Goal: Task Accomplishment & Management: Use online tool/utility

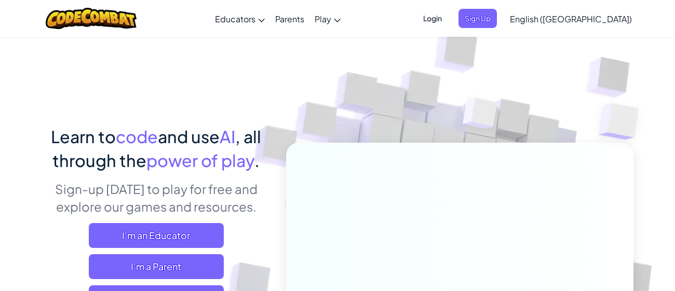
click at [448, 26] on span "Login" at bounding box center [432, 18] width 31 height 19
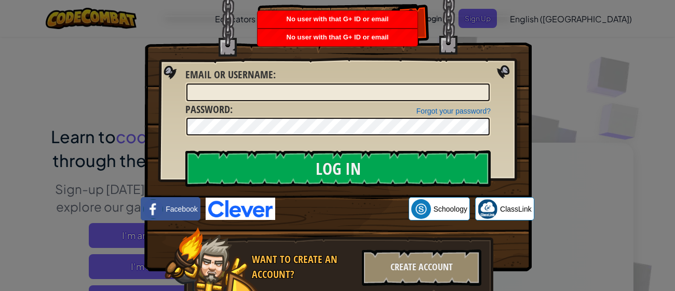
click at [504, 71] on img at bounding box center [337, 120] width 387 height 302
click at [595, 76] on div "Log In Unknown Error Email or Username : Forgot your password? Password : Log I…" at bounding box center [337, 145] width 675 height 291
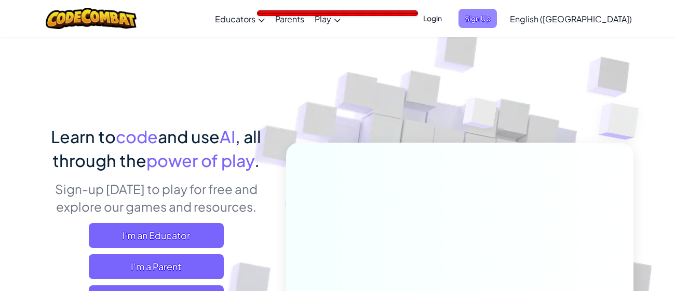
click at [497, 19] on span "Sign Up" at bounding box center [478, 18] width 38 height 19
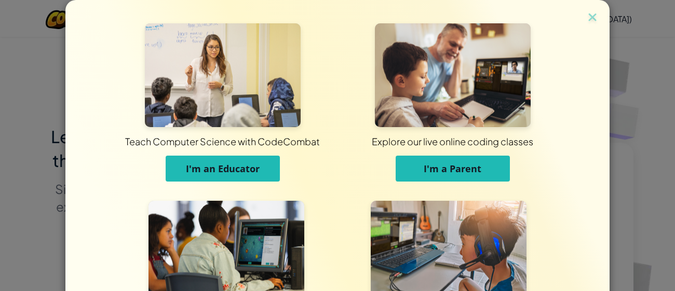
click at [248, 168] on span "I'm an Educator" at bounding box center [223, 169] width 74 height 12
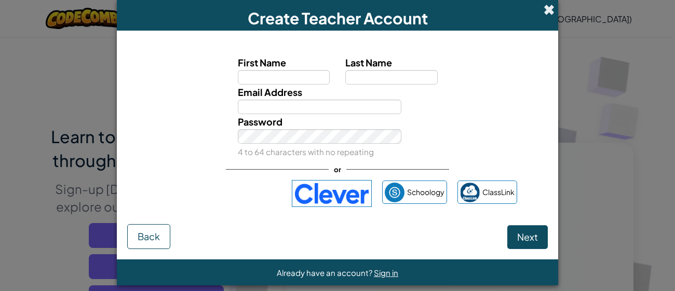
click at [548, 10] on span at bounding box center [549, 9] width 11 height 11
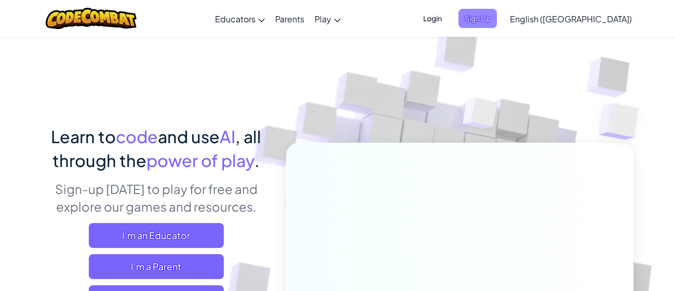
click at [497, 16] on span "Sign Up" at bounding box center [478, 18] width 38 height 19
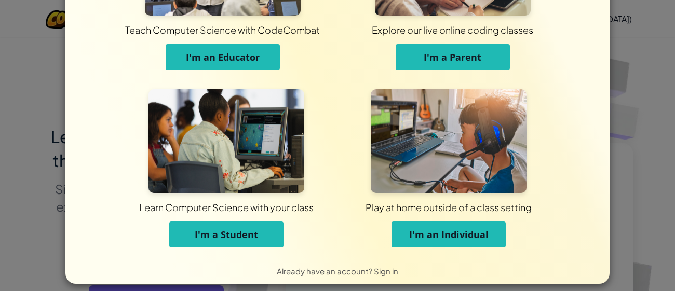
scroll to position [112, 0]
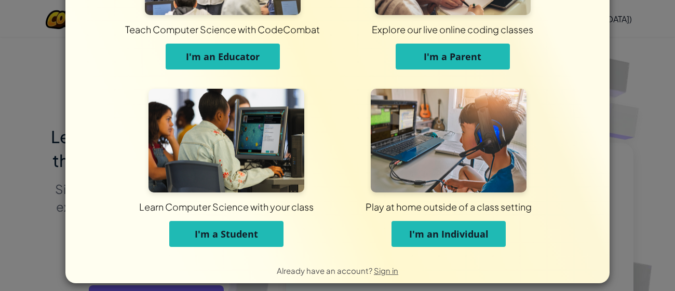
click at [245, 234] on span "I'm a Student" at bounding box center [226, 234] width 63 height 12
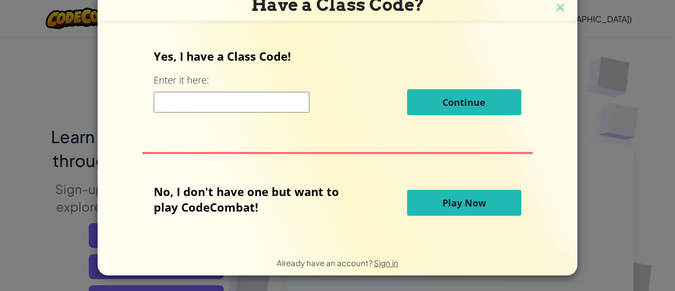
scroll to position [8, 0]
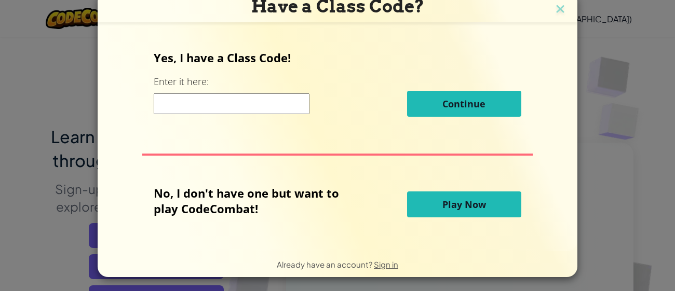
click at [465, 210] on span "Play Now" at bounding box center [464, 204] width 44 height 12
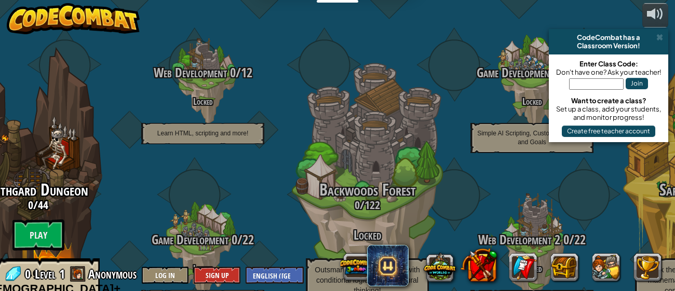
click at [553, 52] on div "CodeCombat has a Classroom Version!" at bounding box center [608, 41] width 119 height 25
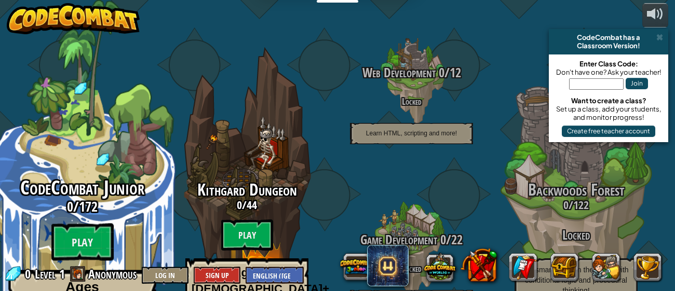
click at [84, 174] on span "CodeCombat Junior" at bounding box center [82, 187] width 124 height 27
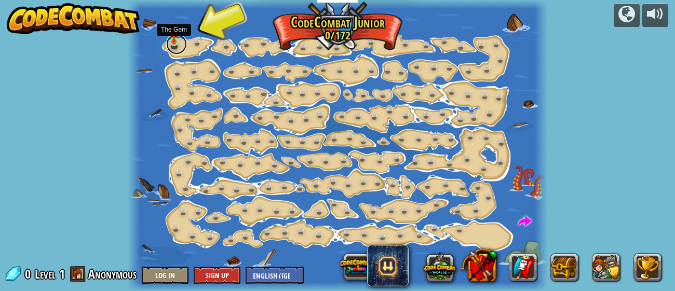
click at [173, 46] on link at bounding box center [176, 44] width 21 height 21
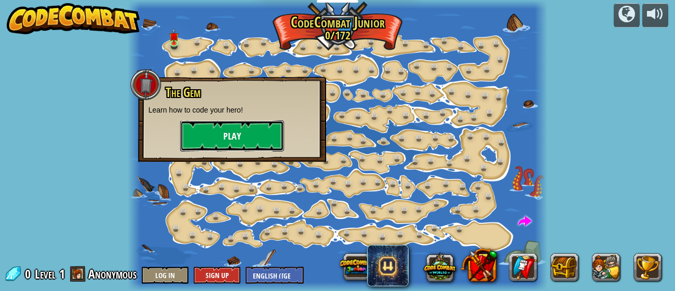
click at [258, 127] on button "Play" at bounding box center [232, 135] width 104 height 31
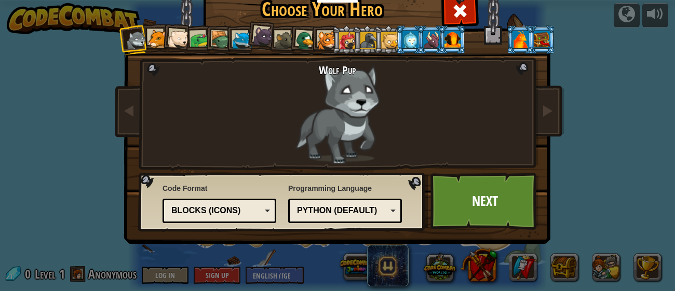
click at [174, 43] on div at bounding box center [178, 39] width 21 height 21
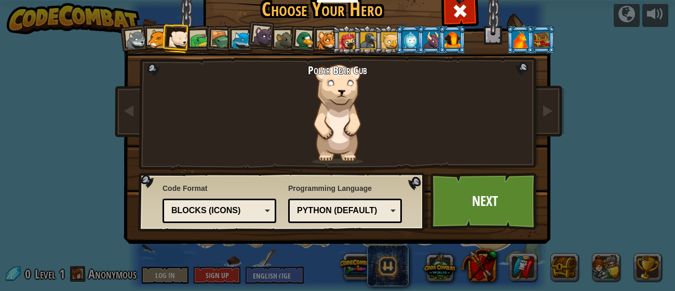
click at [225, 43] on div at bounding box center [221, 41] width 20 height 20
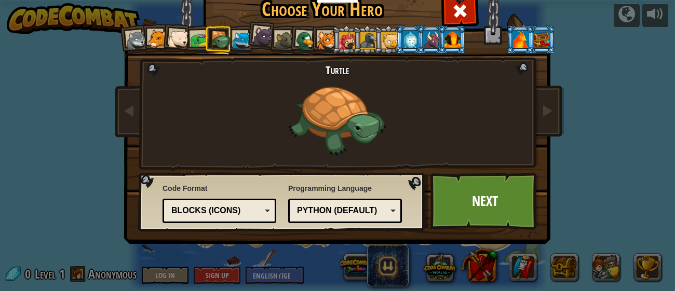
click at [204, 42] on li at bounding box center [219, 40] width 30 height 30
click at [198, 40] on div at bounding box center [199, 40] width 19 height 19
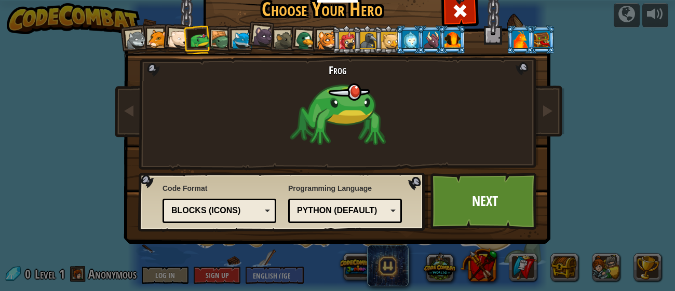
click at [258, 39] on div at bounding box center [263, 36] width 21 height 21
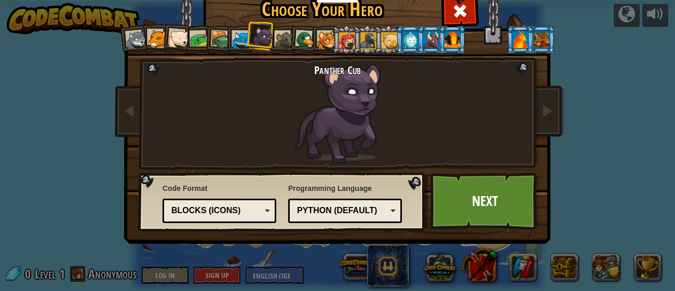
click at [278, 39] on div at bounding box center [284, 40] width 19 height 19
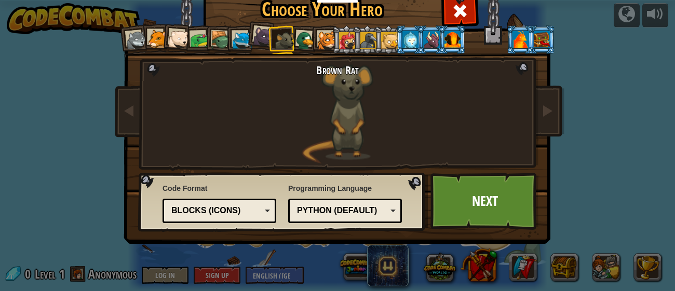
click at [294, 43] on div at bounding box center [284, 40] width 19 height 19
click at [301, 42] on div at bounding box center [305, 41] width 20 height 20
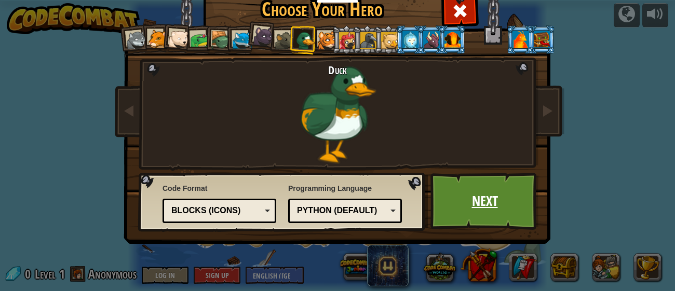
click at [460, 191] on link "Next" at bounding box center [484, 201] width 109 height 57
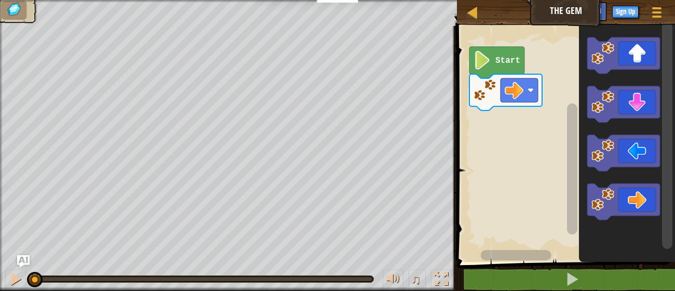
click at [507, 67] on icon "Blockly Workspace" at bounding box center [496, 63] width 55 height 32
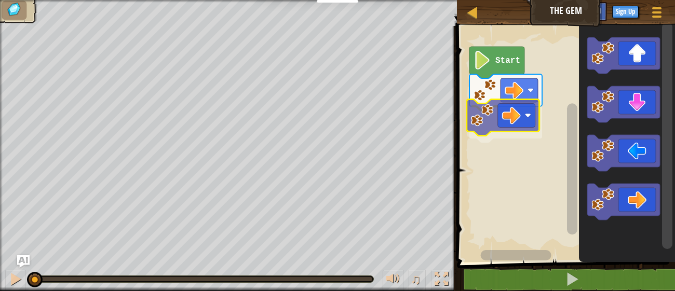
click at [501, 109] on div "Start" at bounding box center [564, 141] width 221 height 241
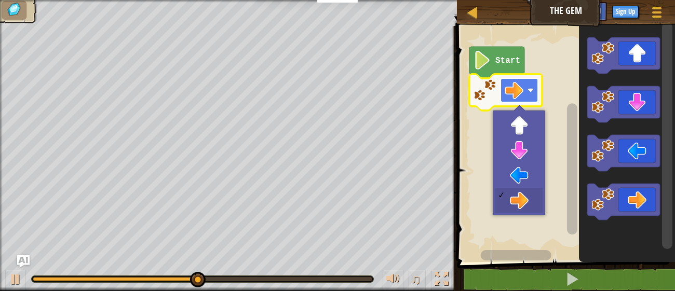
click at [521, 86] on image "Blockly Workspace" at bounding box center [514, 90] width 19 height 19
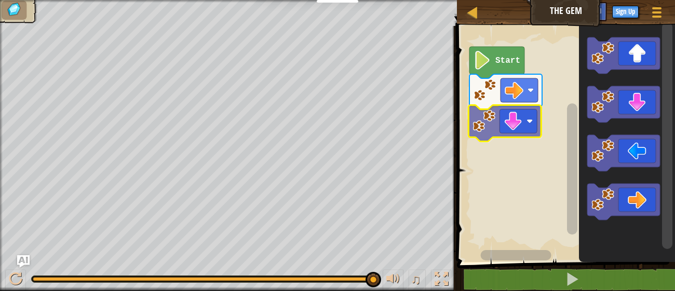
click at [483, 134] on div "Start" at bounding box center [564, 141] width 221 height 241
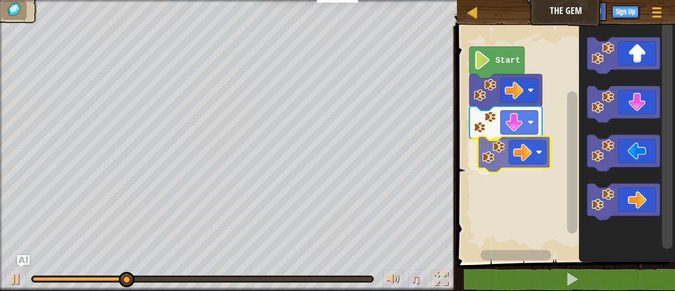
click at [507, 165] on div "Start" at bounding box center [564, 141] width 221 height 241
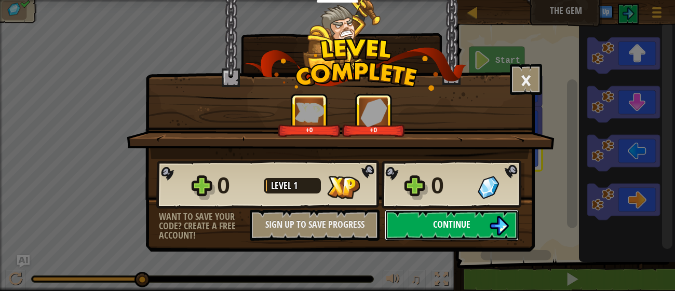
click at [439, 225] on span "Continue" at bounding box center [451, 224] width 37 height 13
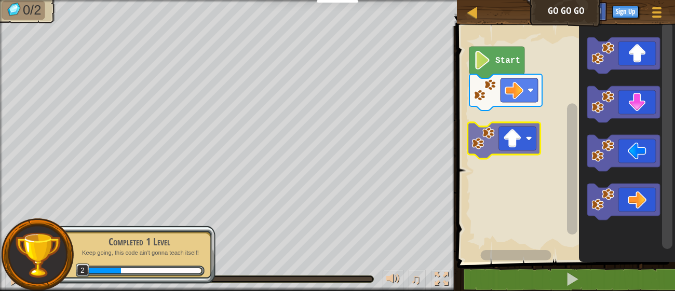
click at [479, 143] on div "Start" at bounding box center [564, 141] width 221 height 241
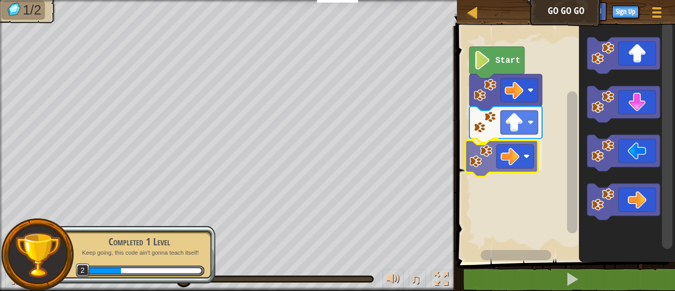
click at [501, 156] on div "Start" at bounding box center [564, 141] width 221 height 241
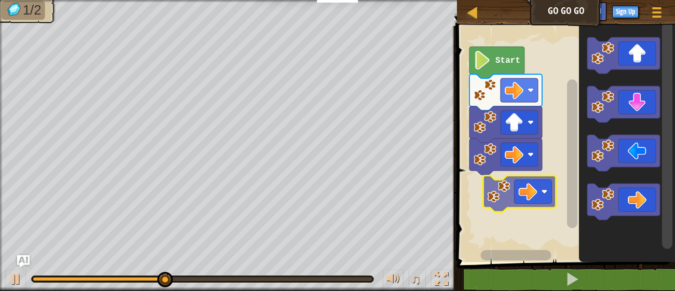
click at [492, 200] on div "Start" at bounding box center [564, 141] width 221 height 241
